Goal: Learn about a topic: Learn about a topic

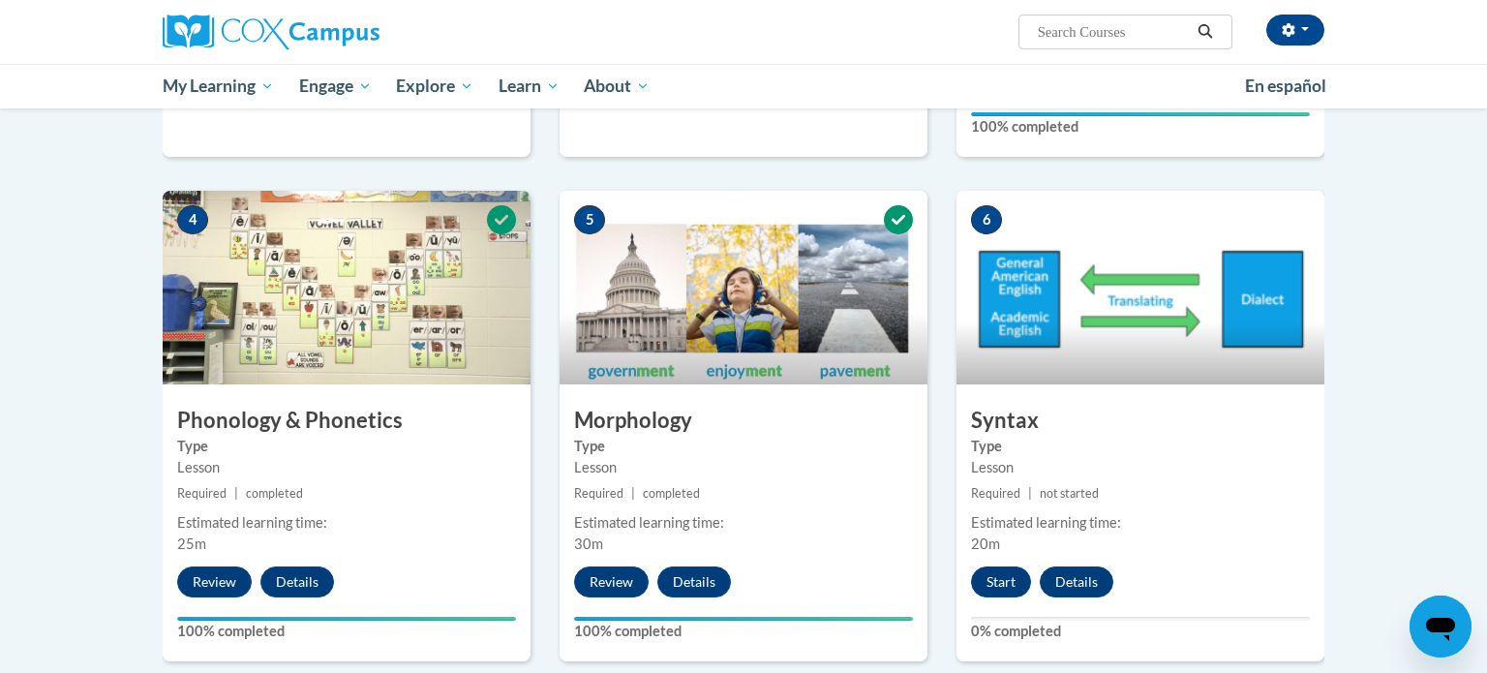
scroll to position [890, 0]
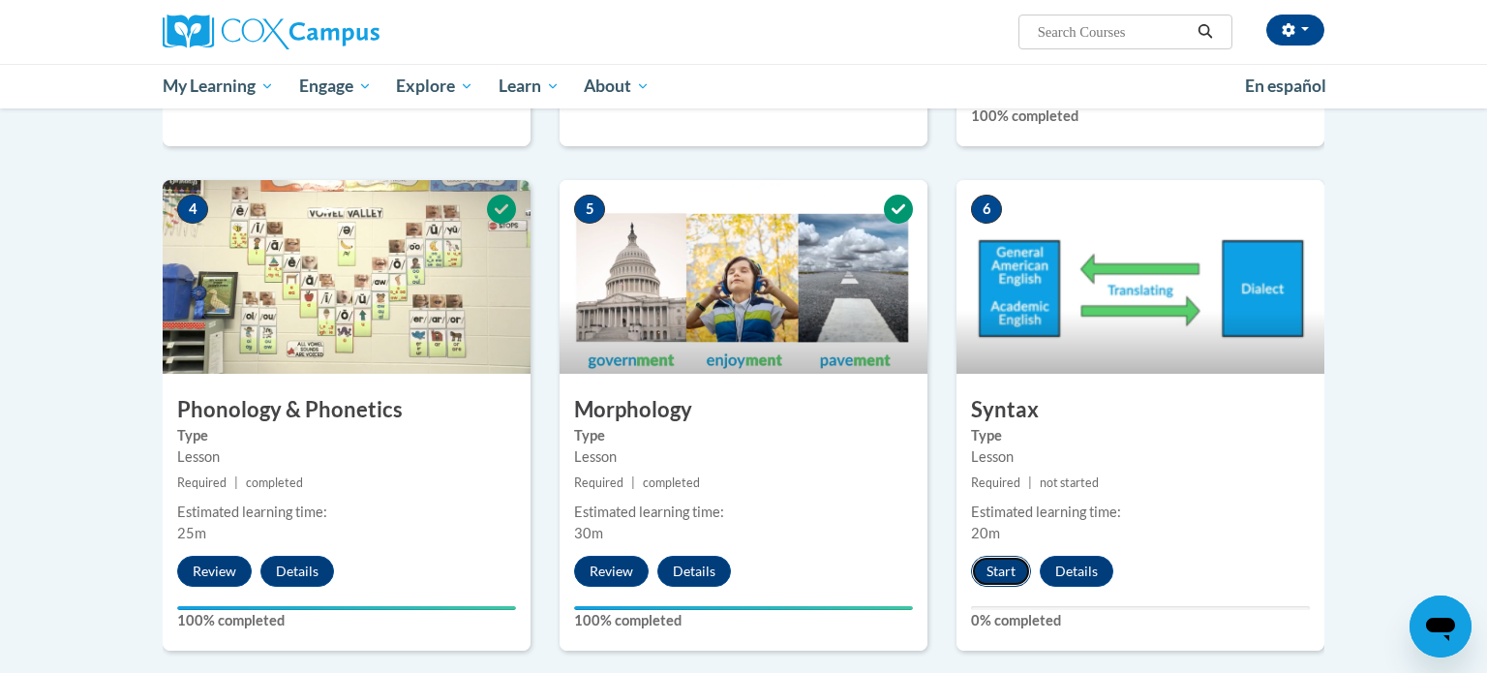
click at [1006, 565] on button "Start" at bounding box center [1001, 571] width 60 height 31
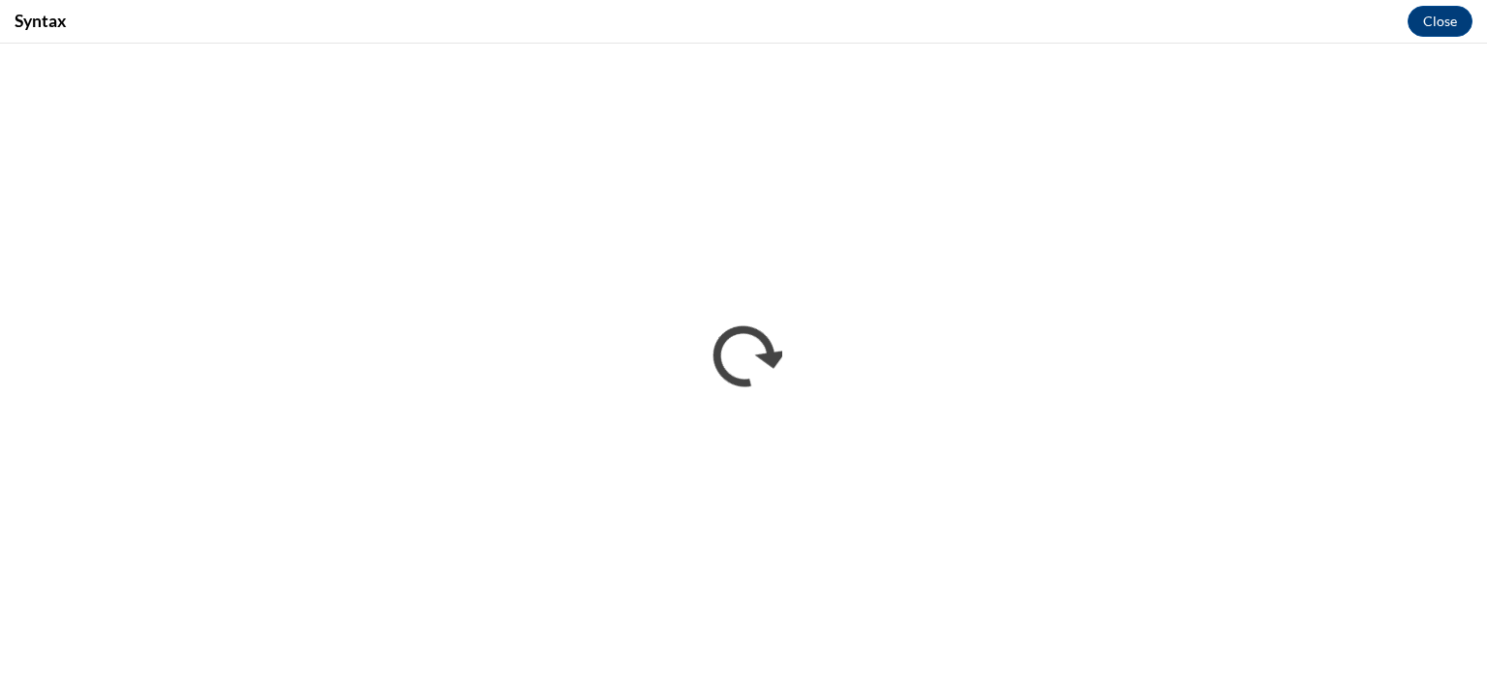
scroll to position [0, 0]
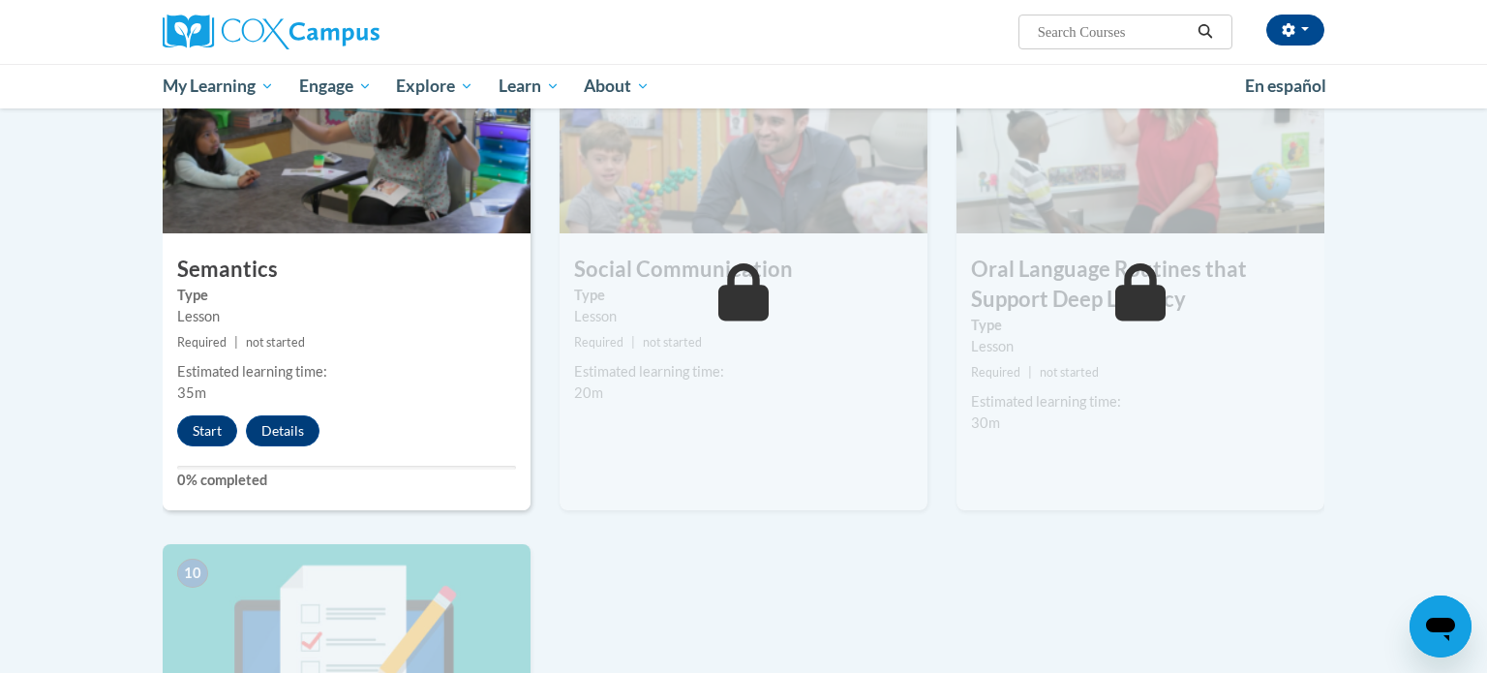
scroll to position [1525, 0]
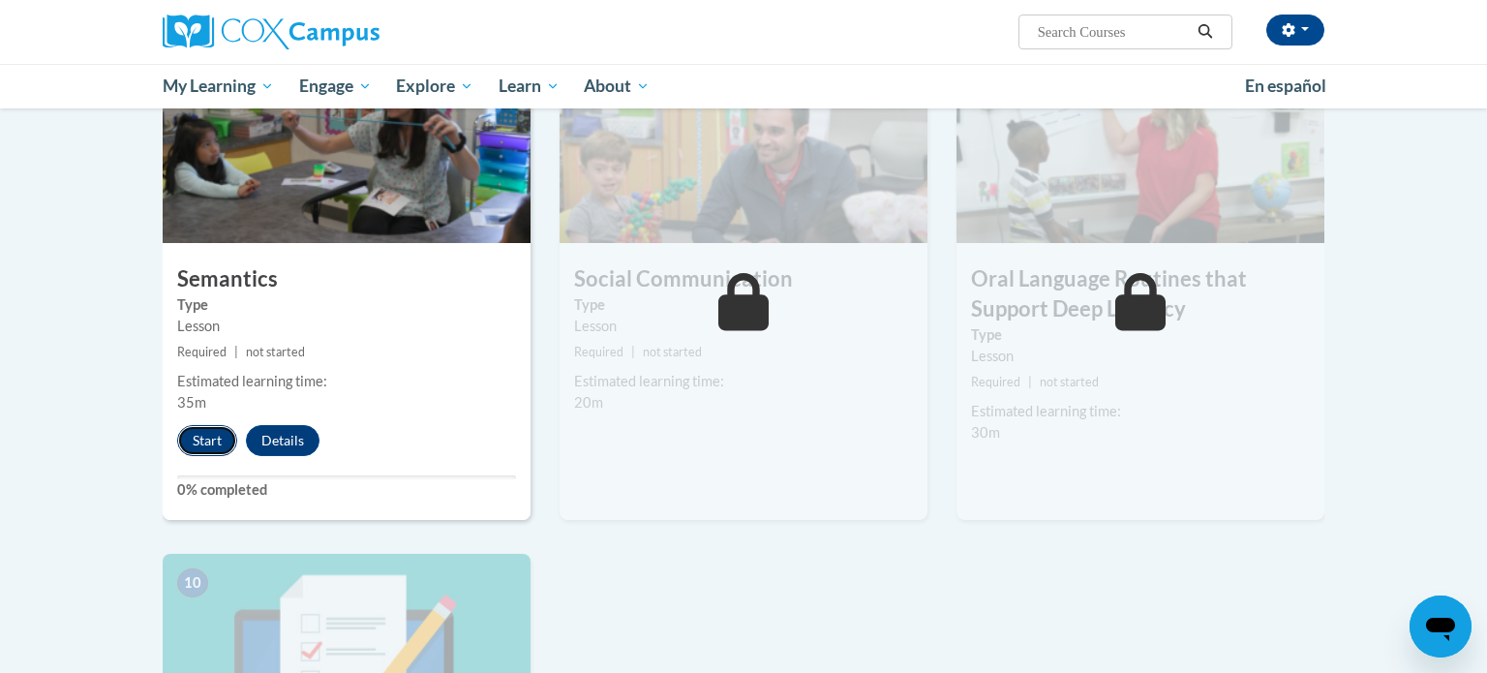
click at [190, 434] on button "Start" at bounding box center [207, 440] width 60 height 31
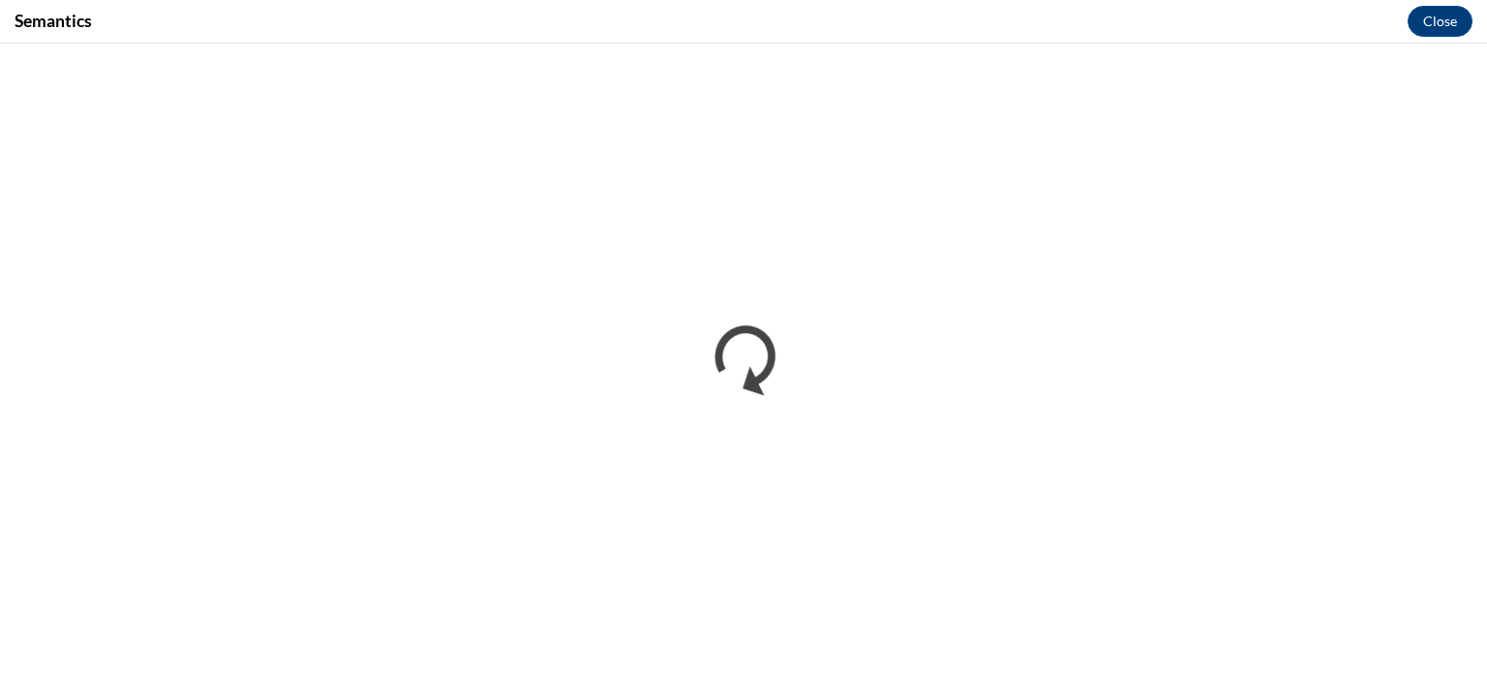
scroll to position [0, 0]
click at [1441, 27] on button "Close" at bounding box center [1439, 21] width 65 height 31
